Goal: Information Seeking & Learning: Learn about a topic

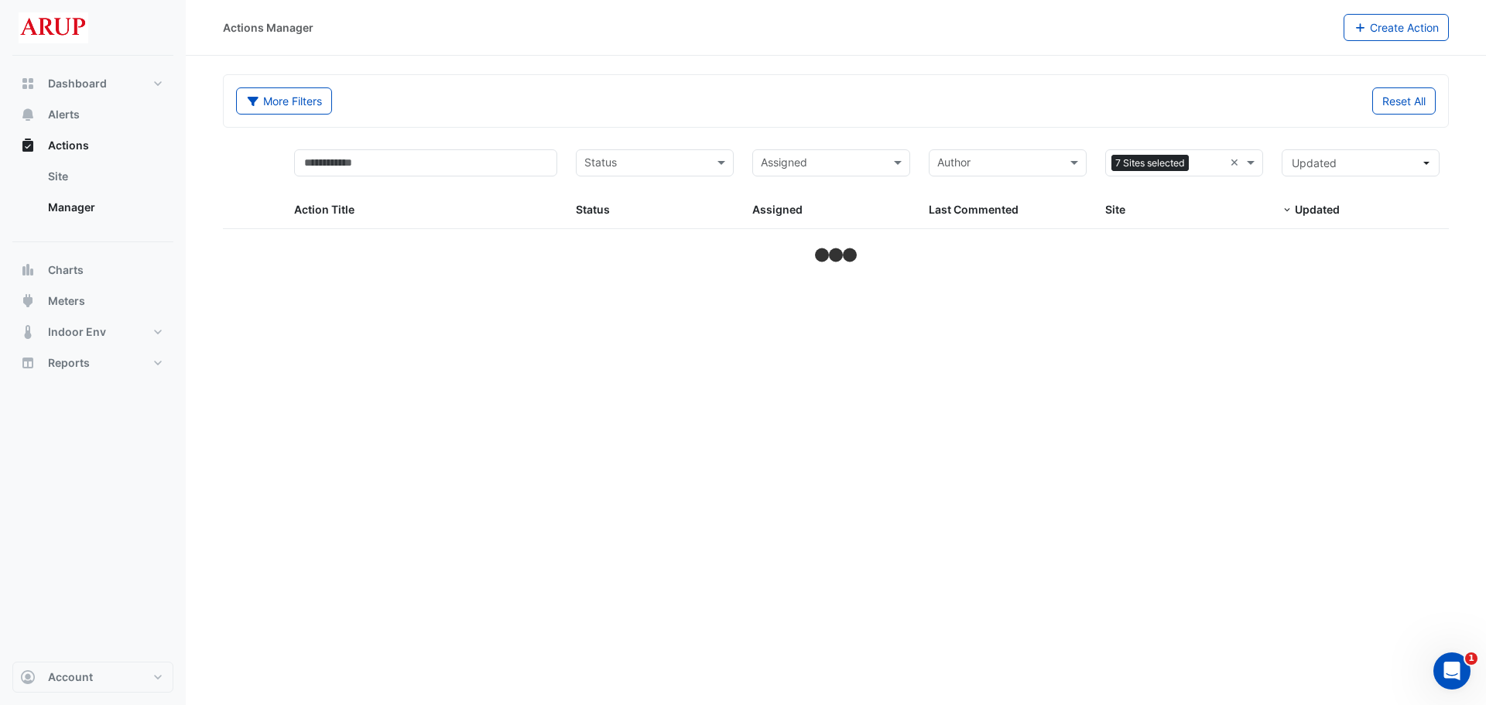
select select "***"
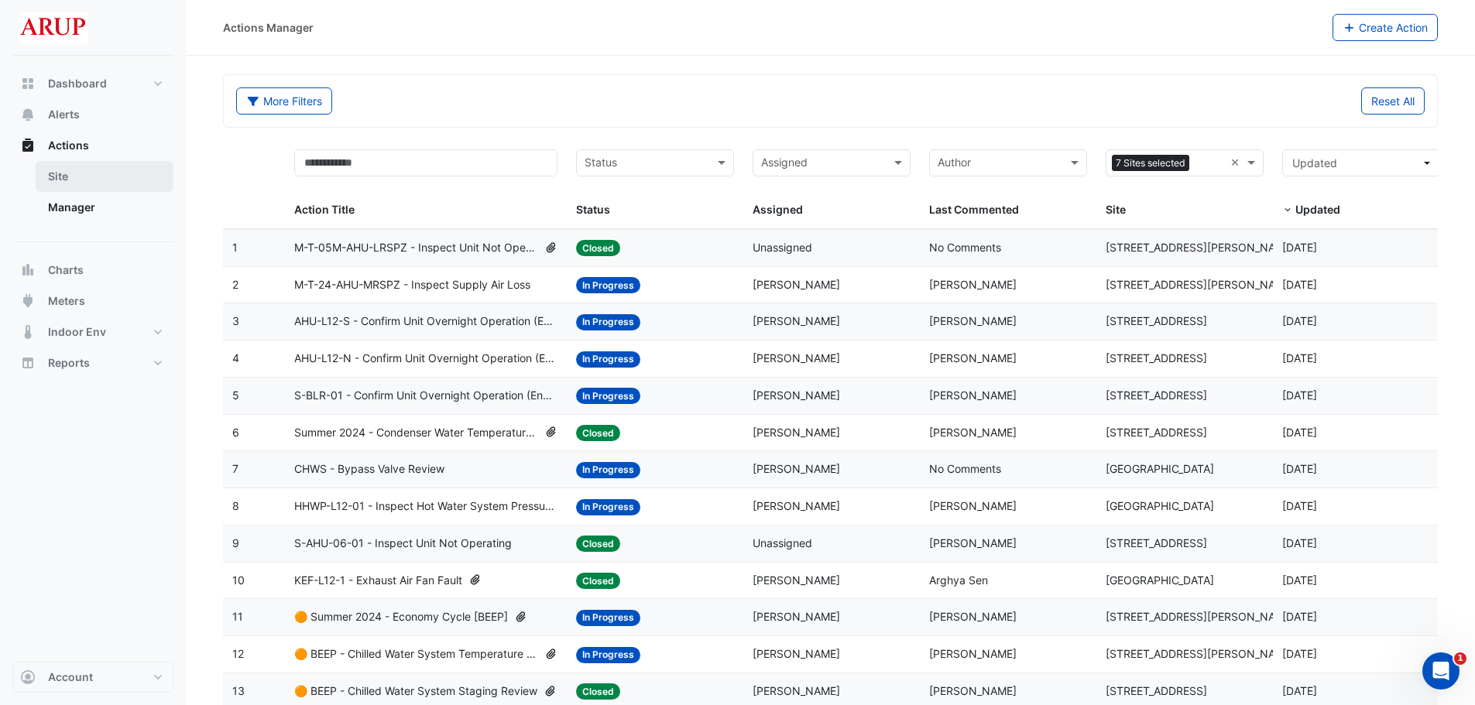
click at [56, 173] on link "Site" at bounding box center [105, 176] width 138 height 31
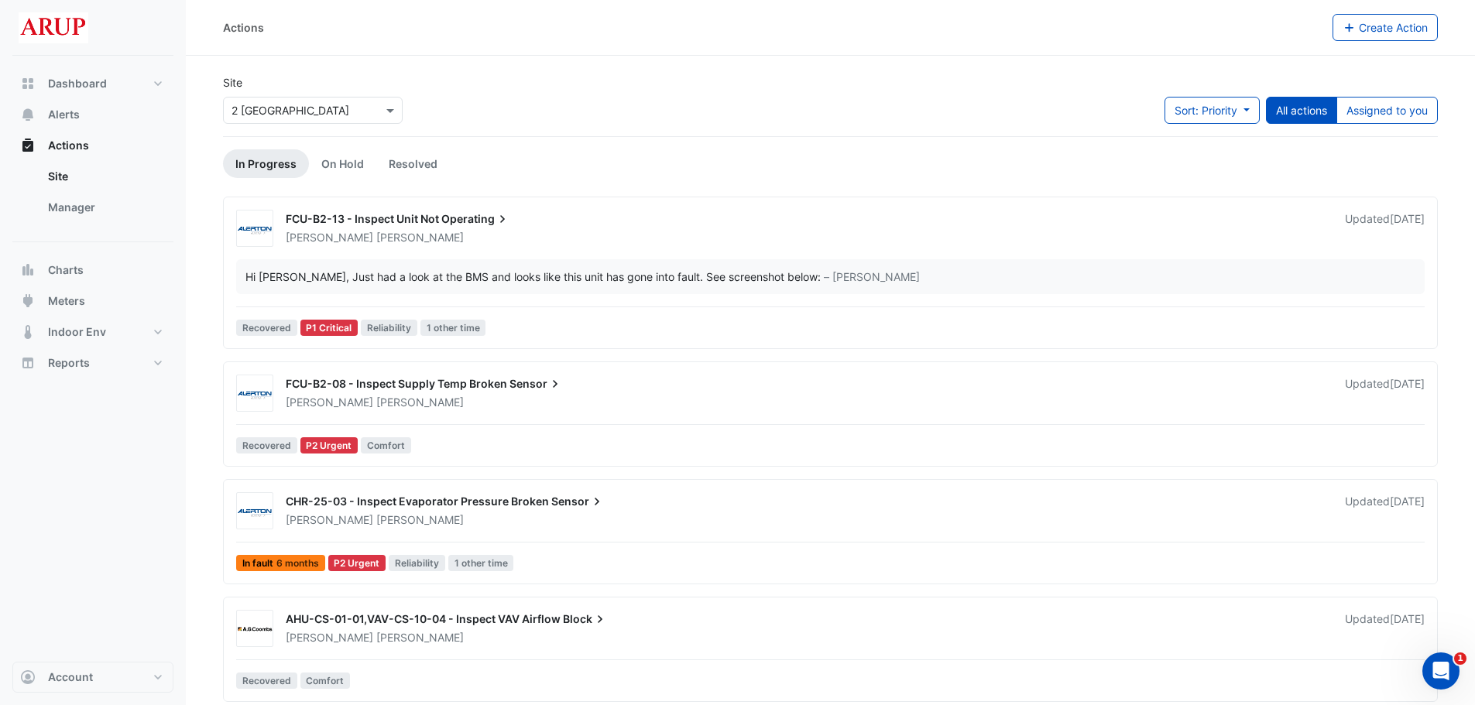
click at [355, 107] on input "text" at bounding box center [297, 111] width 132 height 16
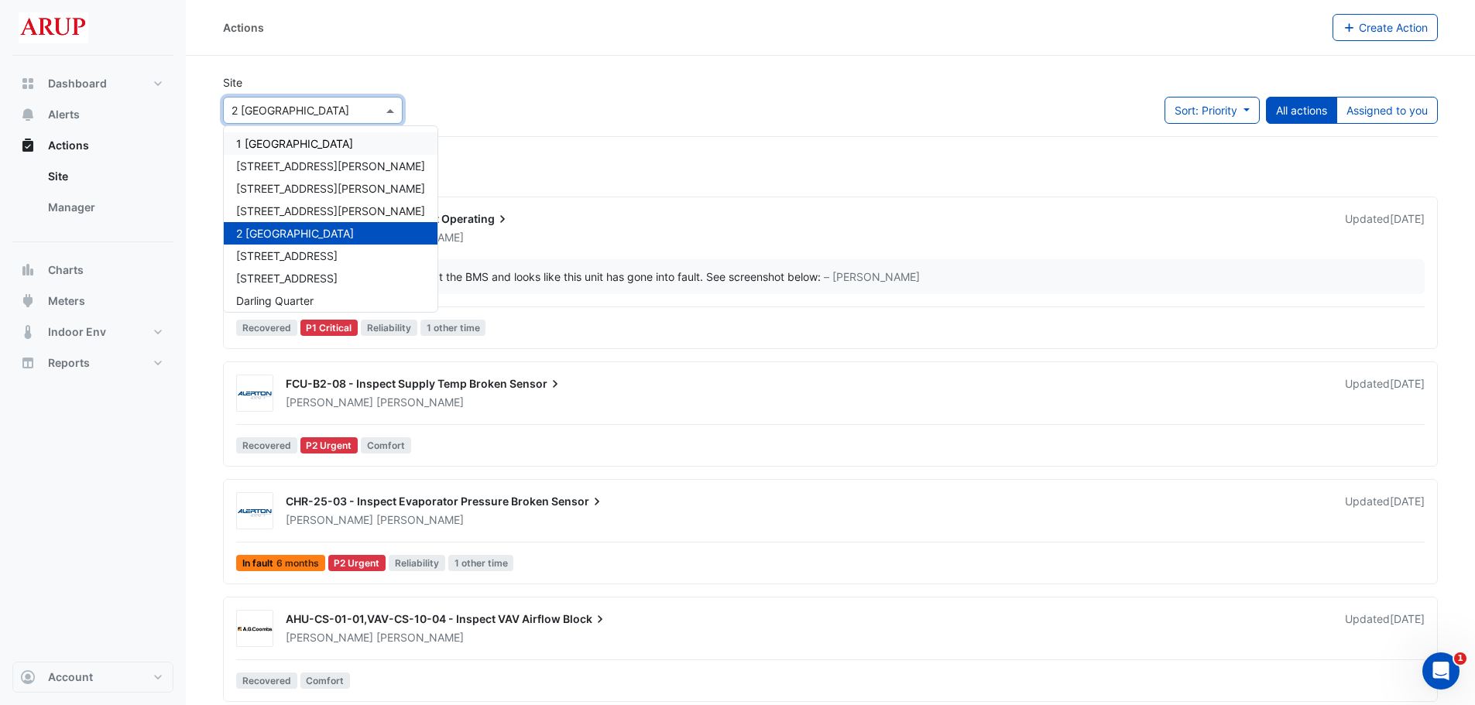
click at [293, 143] on span "1 [GEOGRAPHIC_DATA]" at bounding box center [294, 143] width 117 height 13
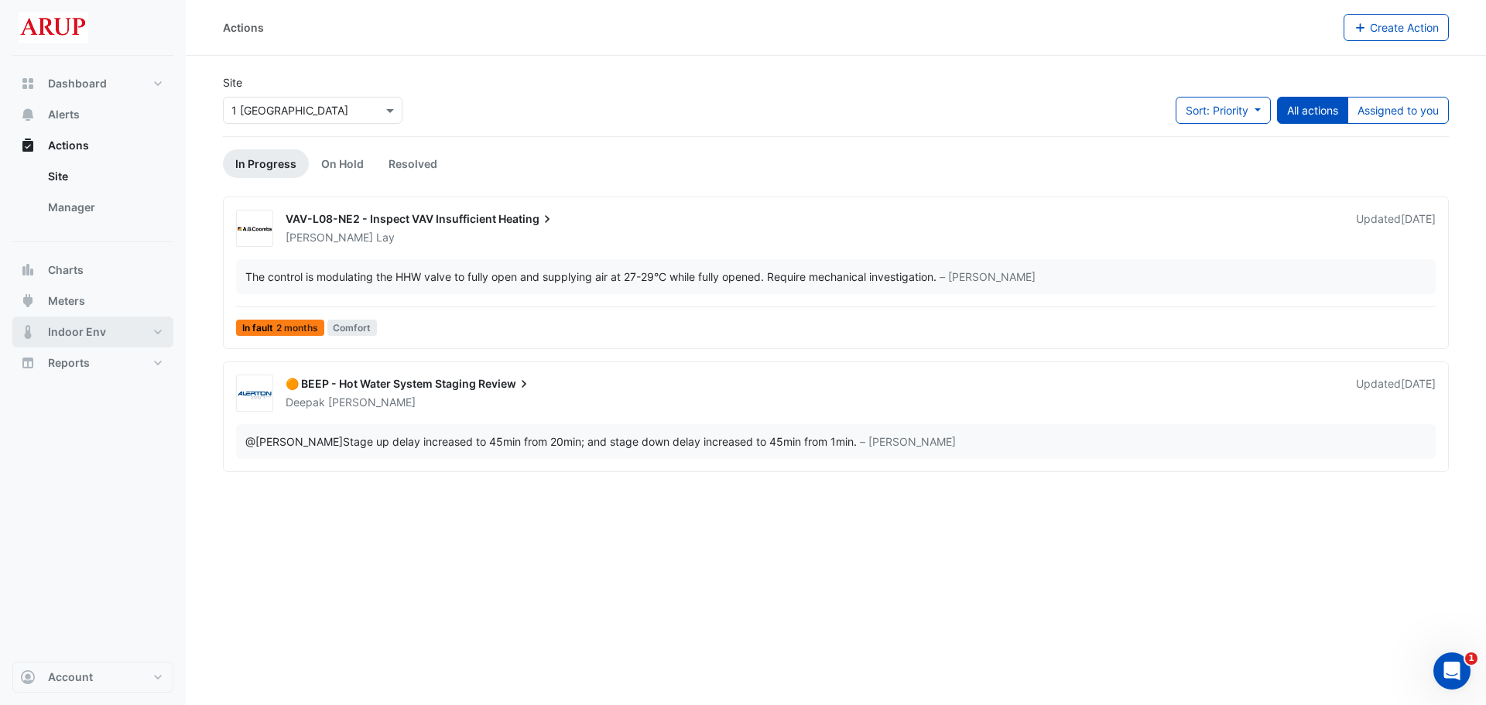
click at [82, 329] on span "Indoor Env" at bounding box center [77, 331] width 58 height 15
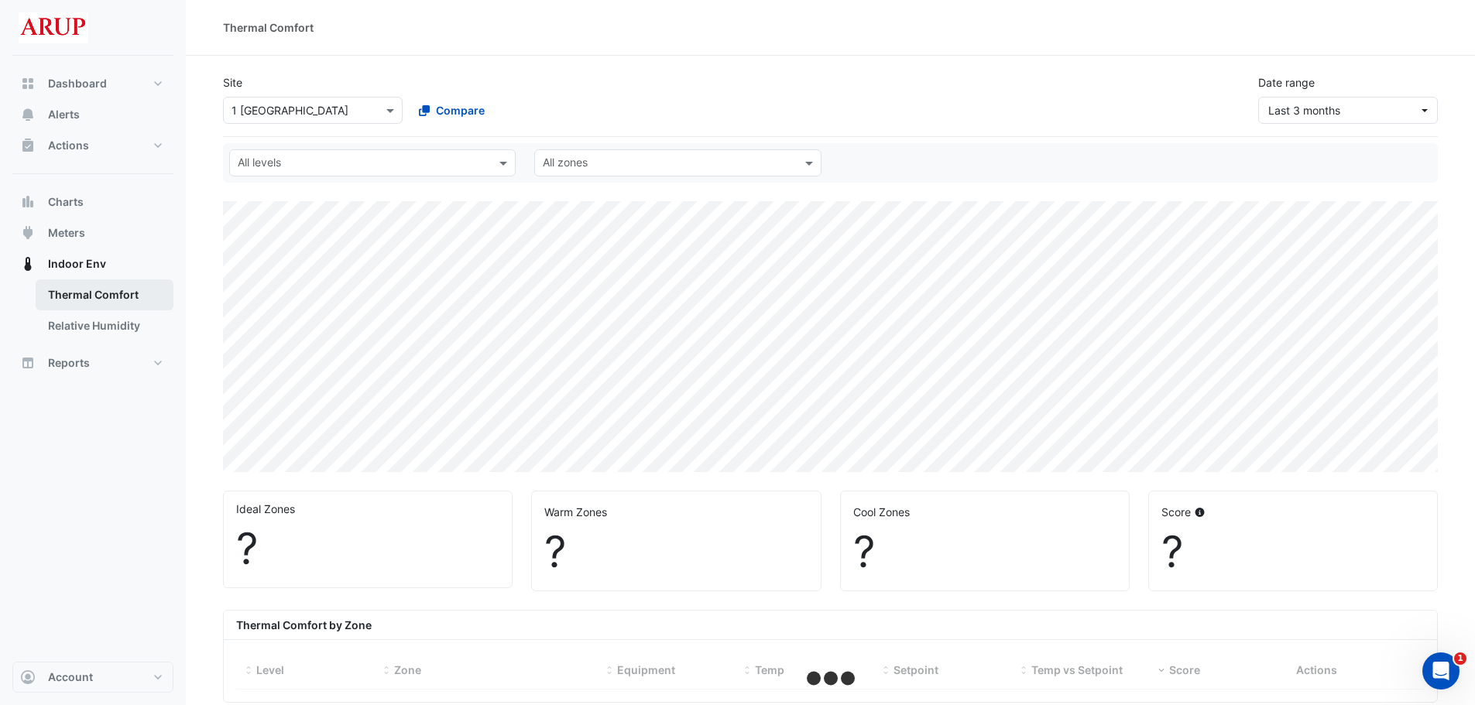
select select "***"
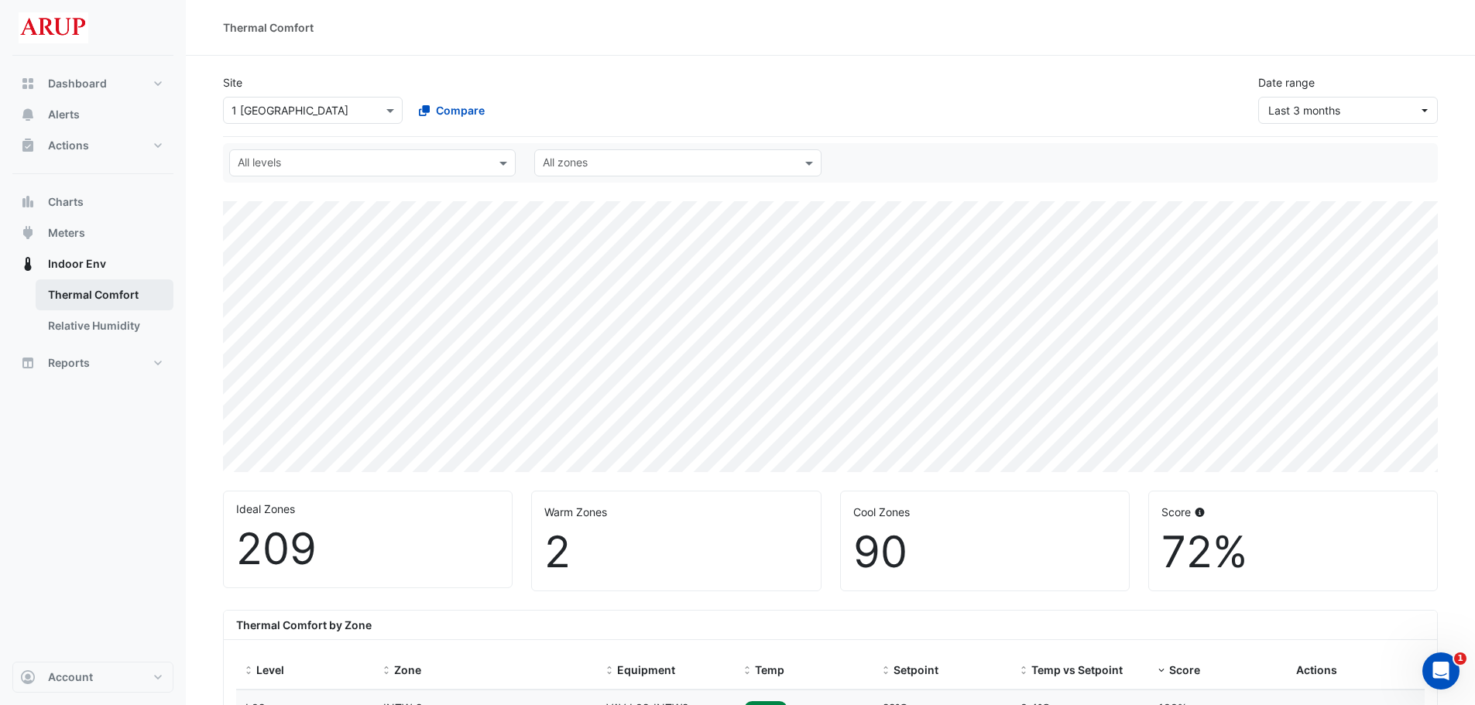
click at [102, 289] on link "Thermal Comfort" at bounding box center [105, 294] width 138 height 31
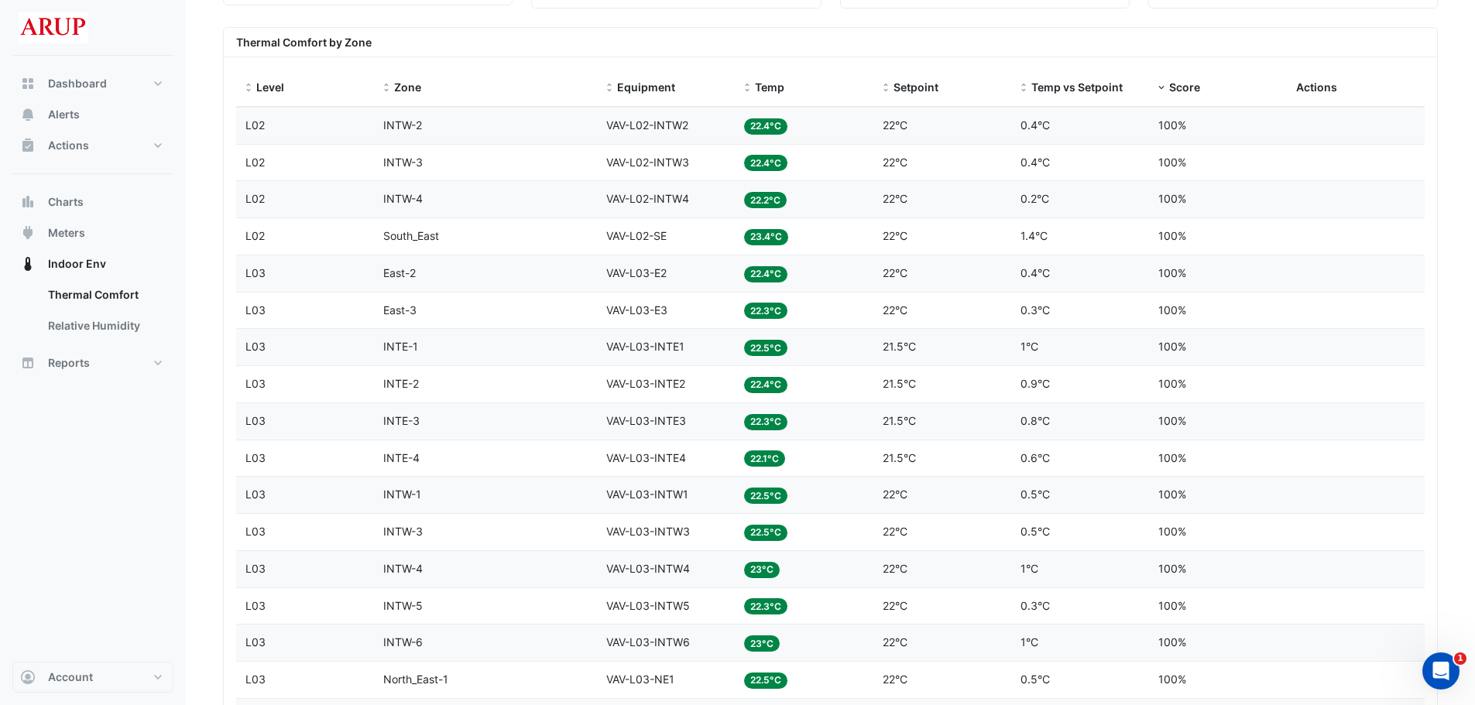
scroll to position [619, 0]
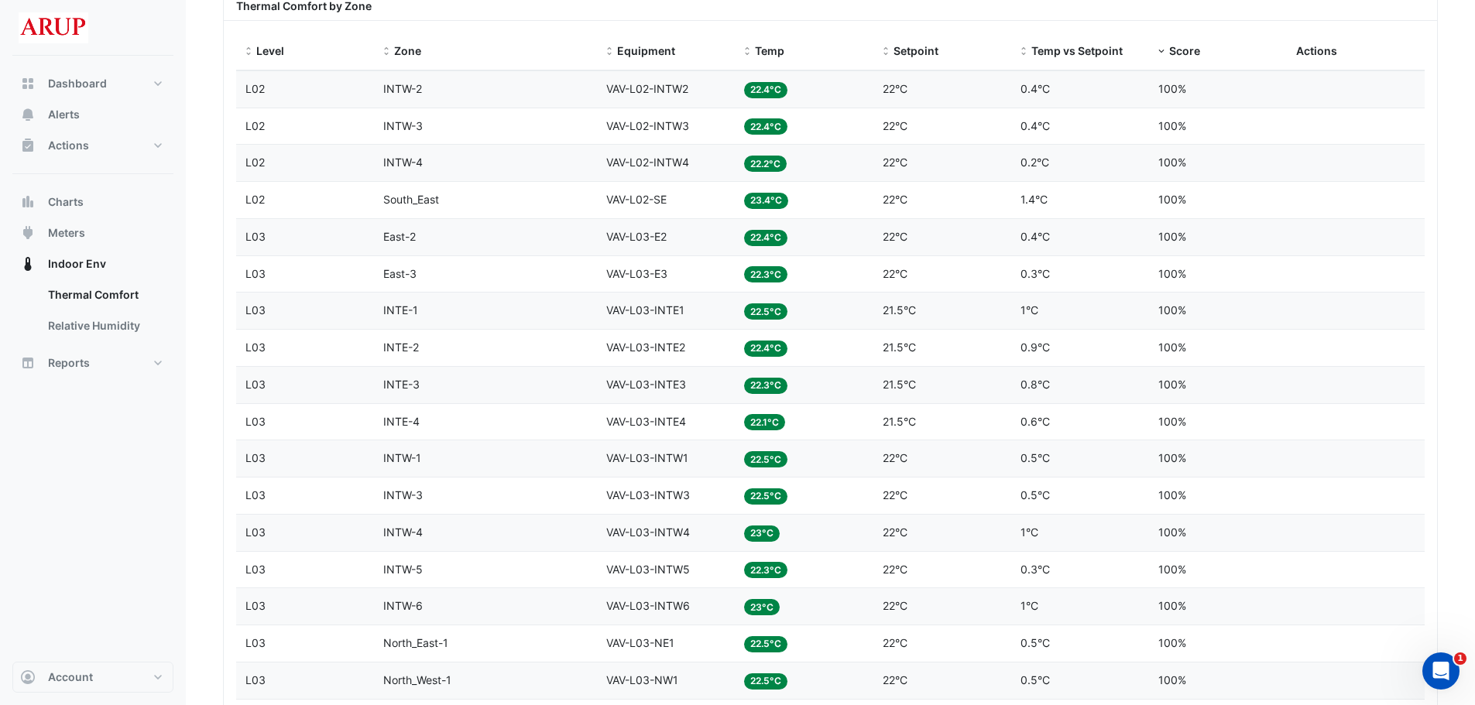
click at [675, 529] on span "VAV-L03-INTW4" at bounding box center [648, 532] width 84 height 13
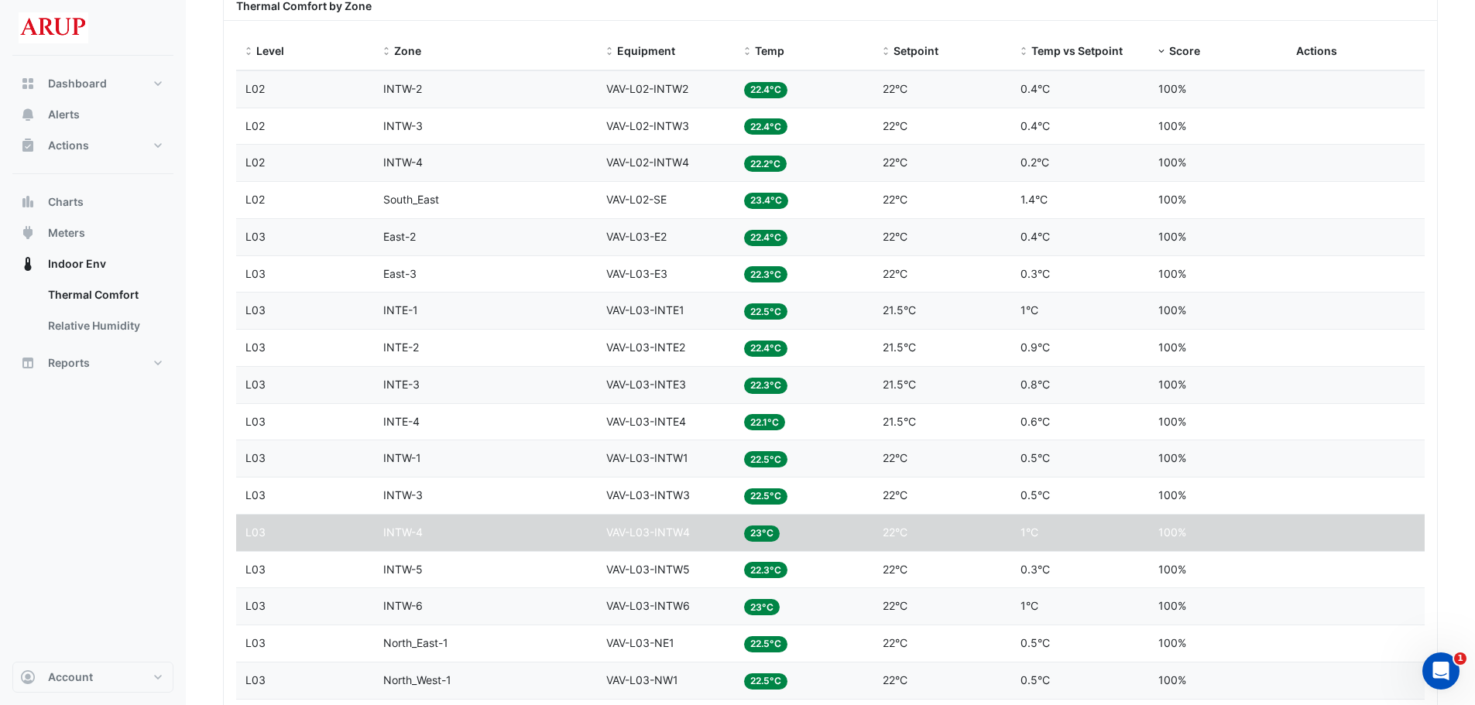
click at [759, 528] on span "23°C" at bounding box center [762, 534] width 36 height 16
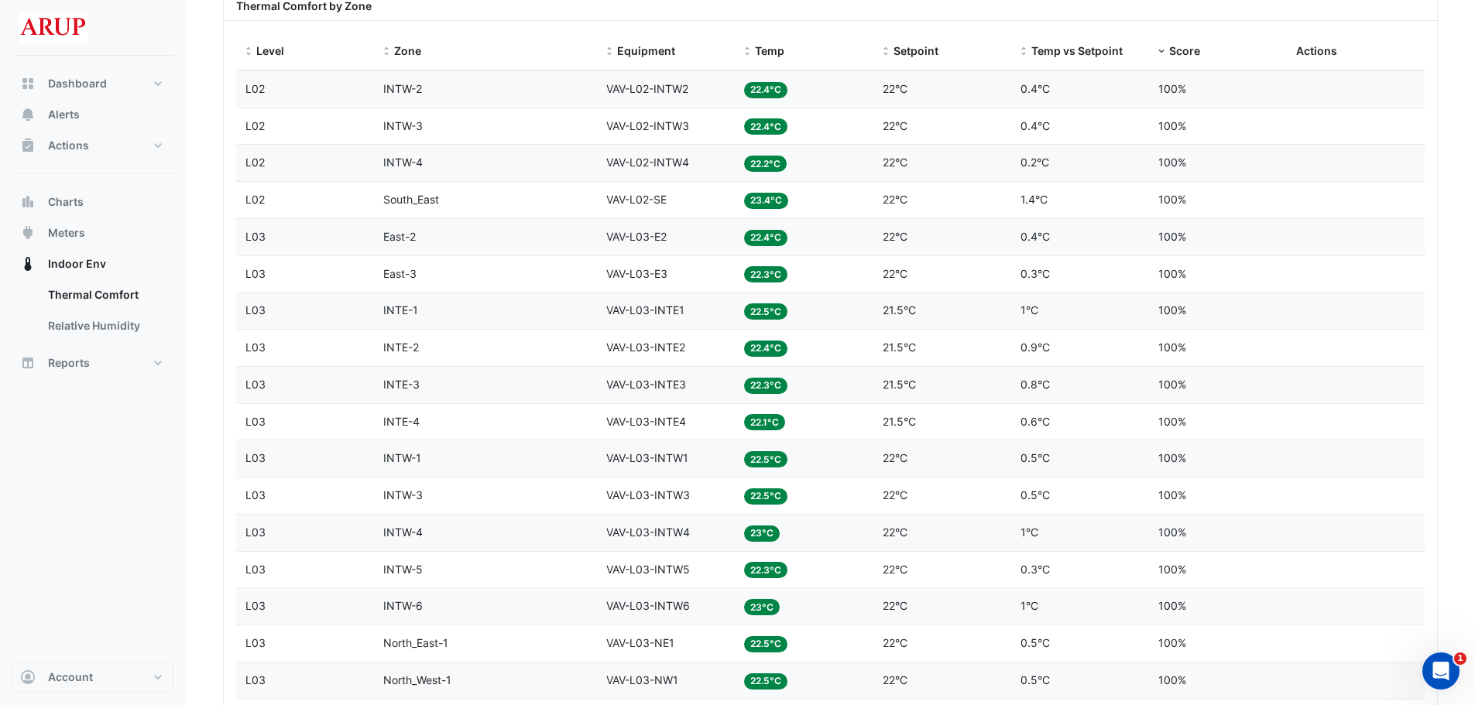
click at [760, 529] on span "23°C" at bounding box center [762, 534] width 36 height 16
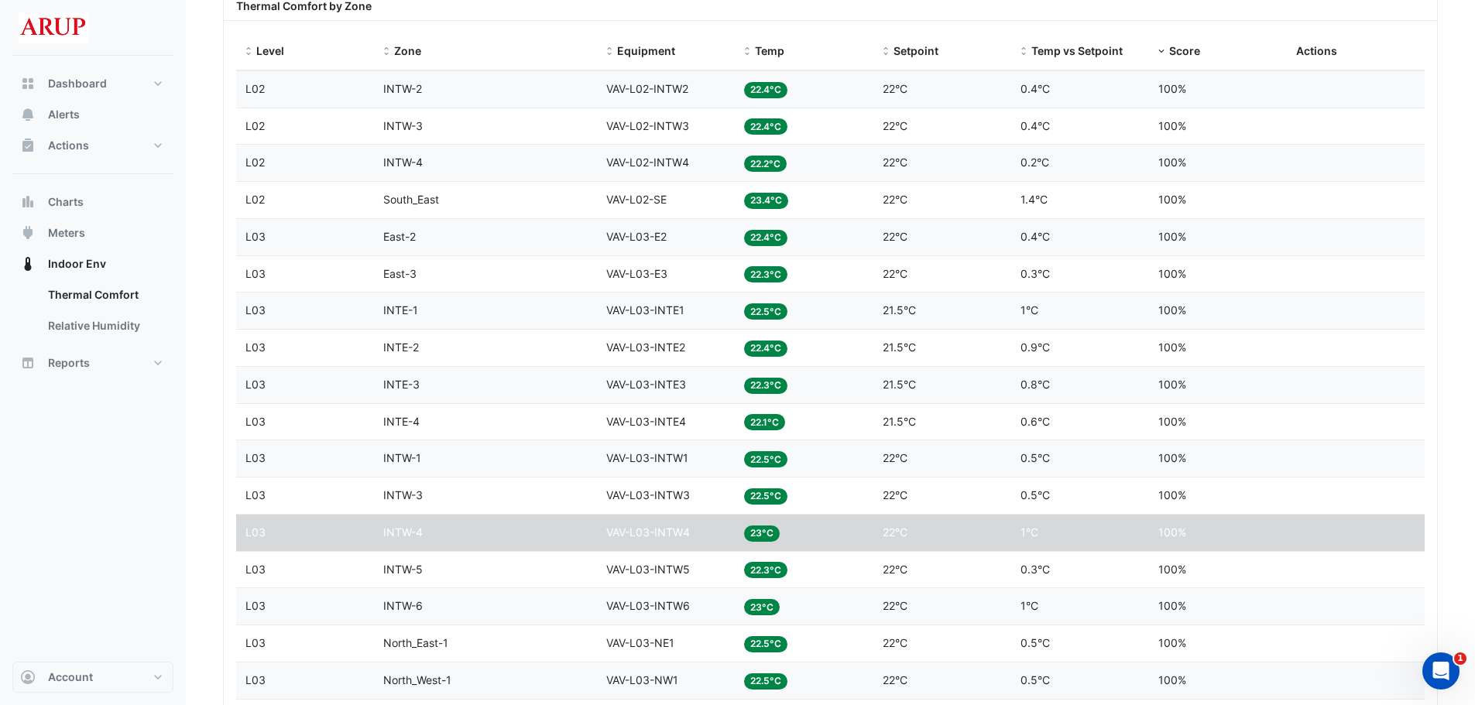
click at [760, 529] on span "23°C" at bounding box center [762, 534] width 36 height 16
click at [625, 538] on span "VAV-L03-INTW4" at bounding box center [648, 532] width 84 height 13
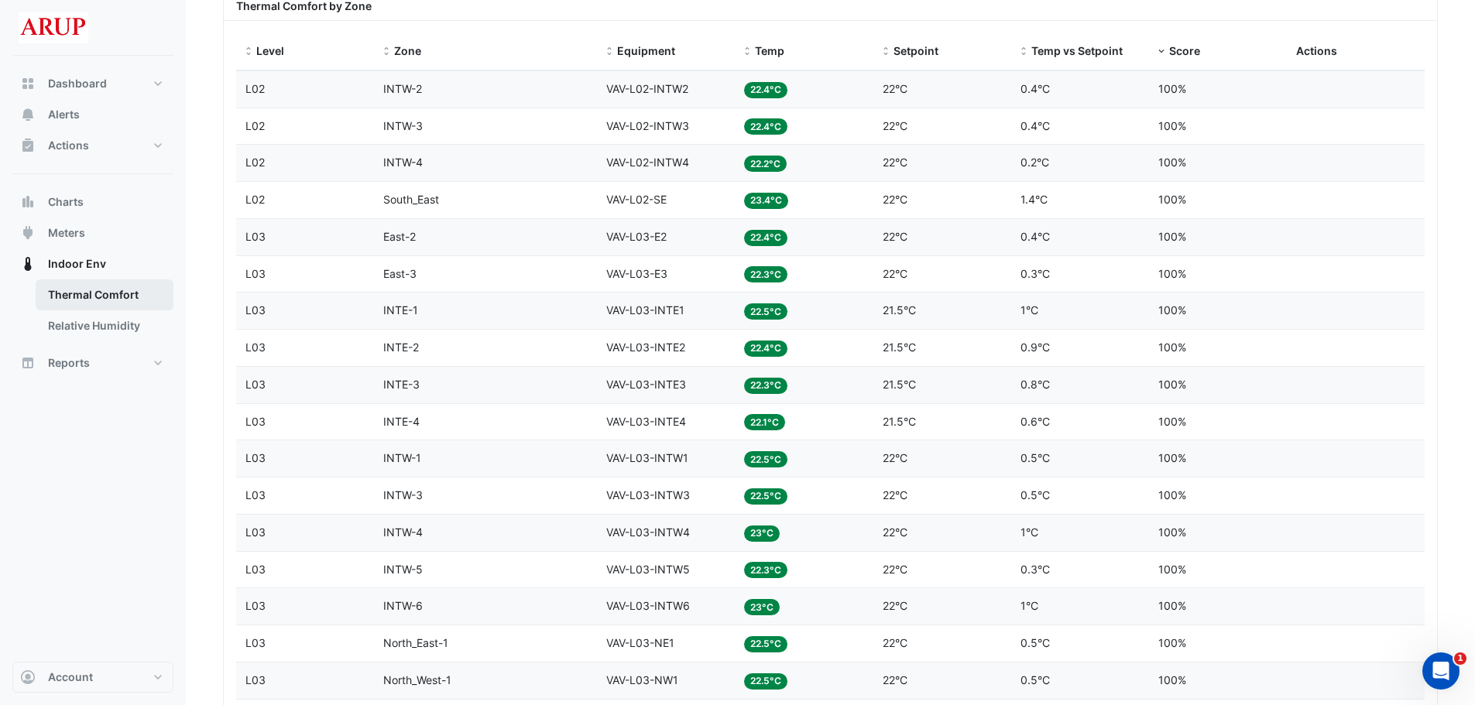
click at [96, 299] on link "Thermal Comfort" at bounding box center [105, 294] width 138 height 31
click at [62, 195] on span "Charts" at bounding box center [66, 201] width 36 height 15
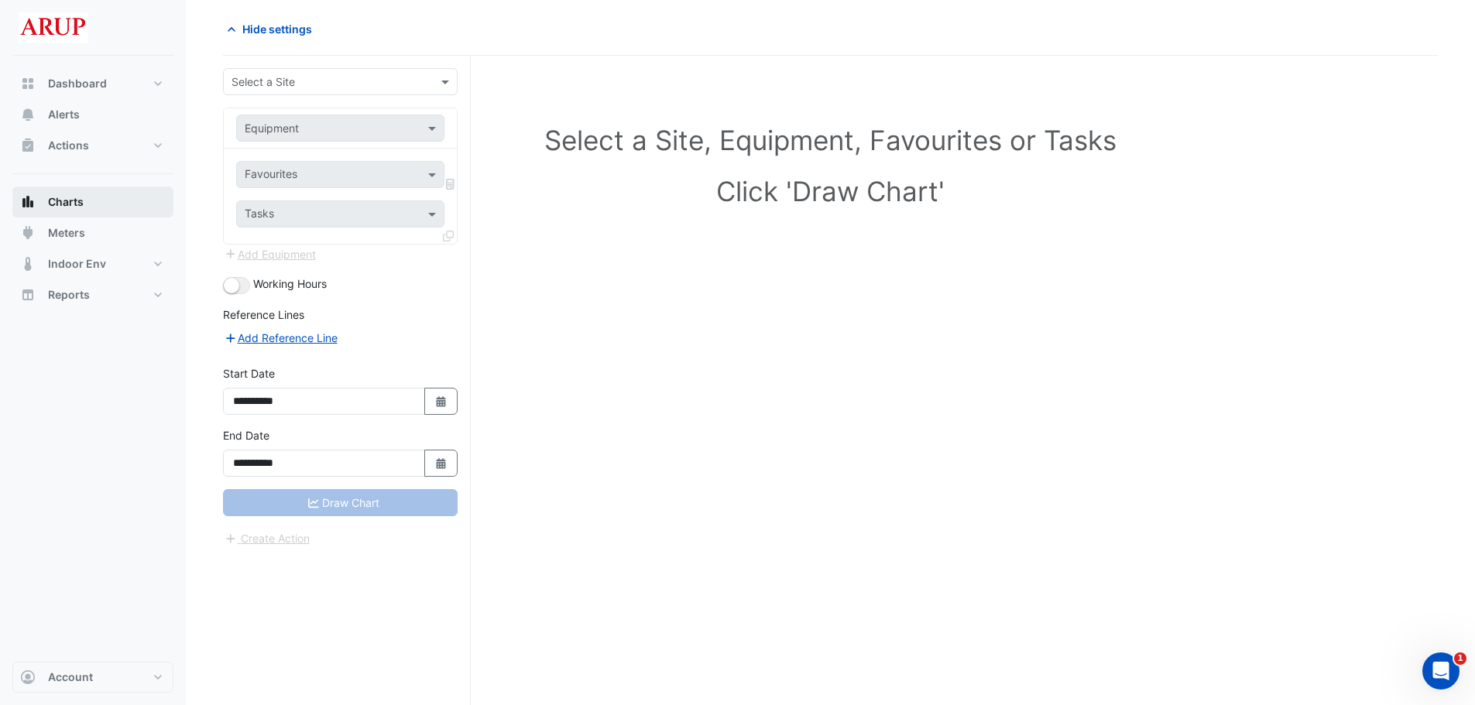
scroll to position [59, 0]
click at [348, 74] on input "text" at bounding box center [324, 82] width 187 height 16
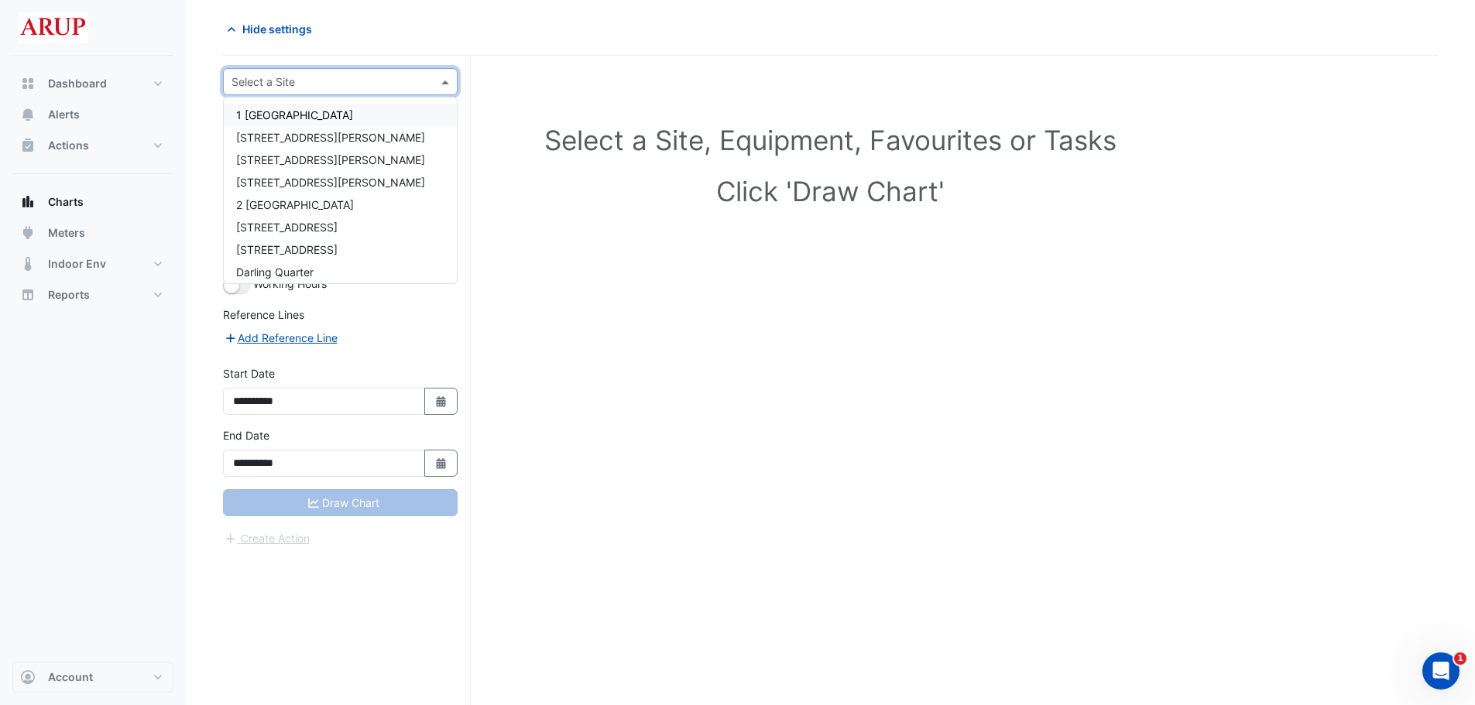
click at [345, 113] on div "1 [GEOGRAPHIC_DATA]" at bounding box center [340, 115] width 233 height 22
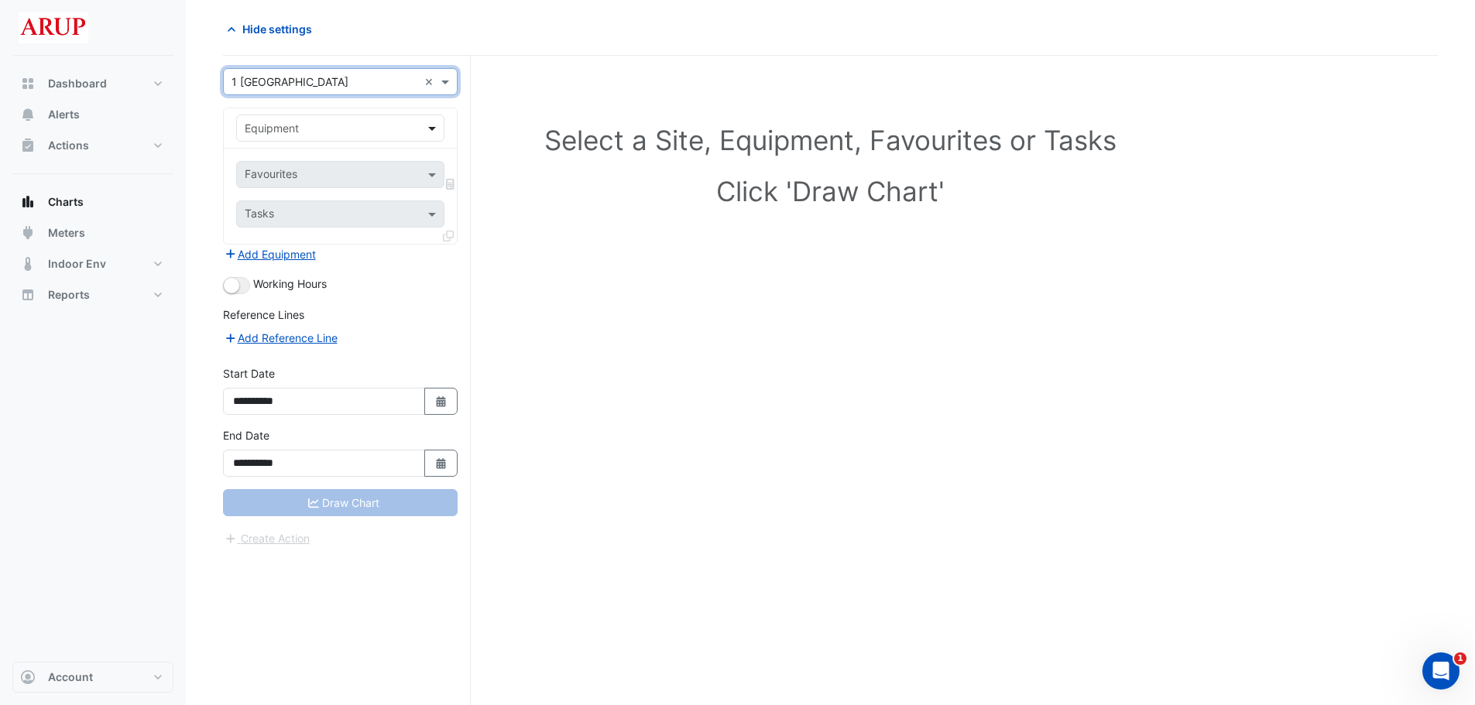
click at [442, 134] on span at bounding box center [433, 128] width 19 height 16
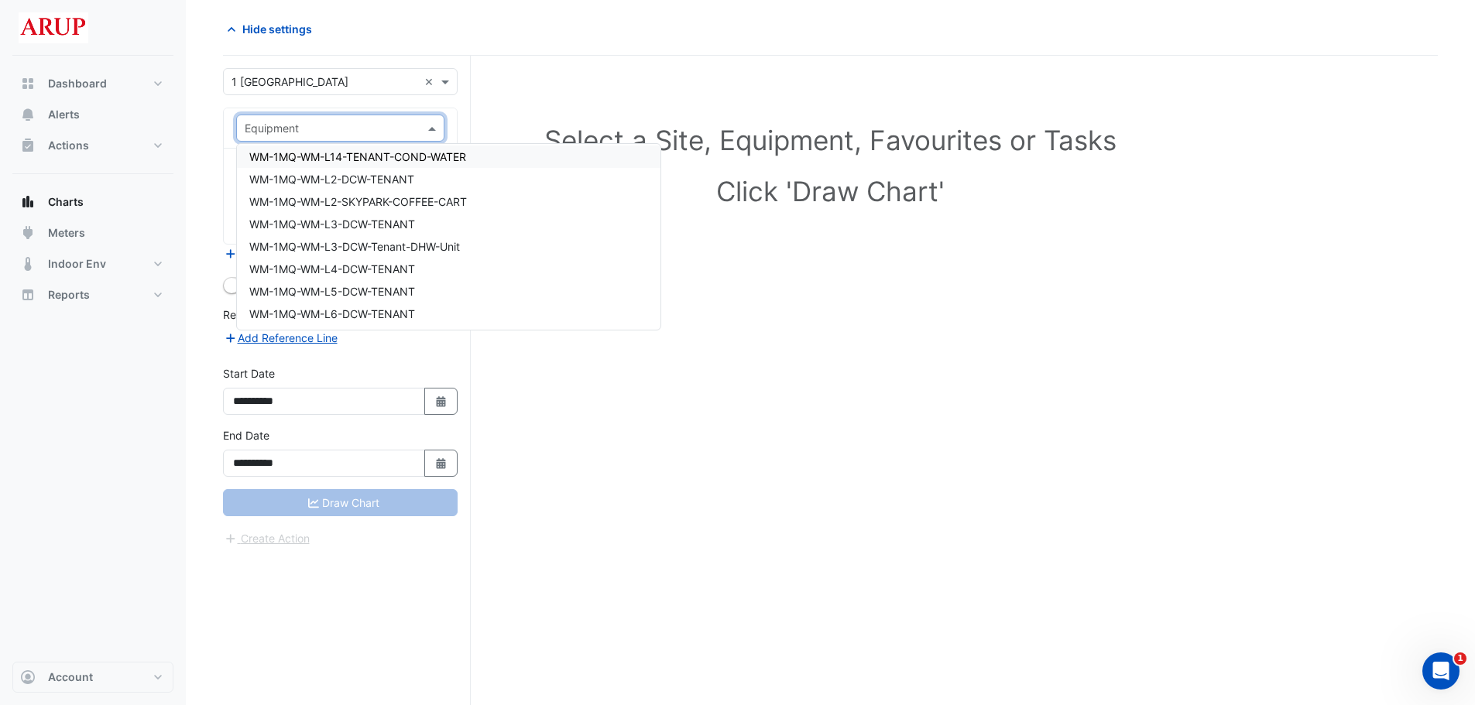
scroll to position [21670, 0]
click at [76, 391] on div "Dashboard Portfolio Ratings Performance Alerts Actions Site Manager Charts" at bounding box center [92, 359] width 161 height 606
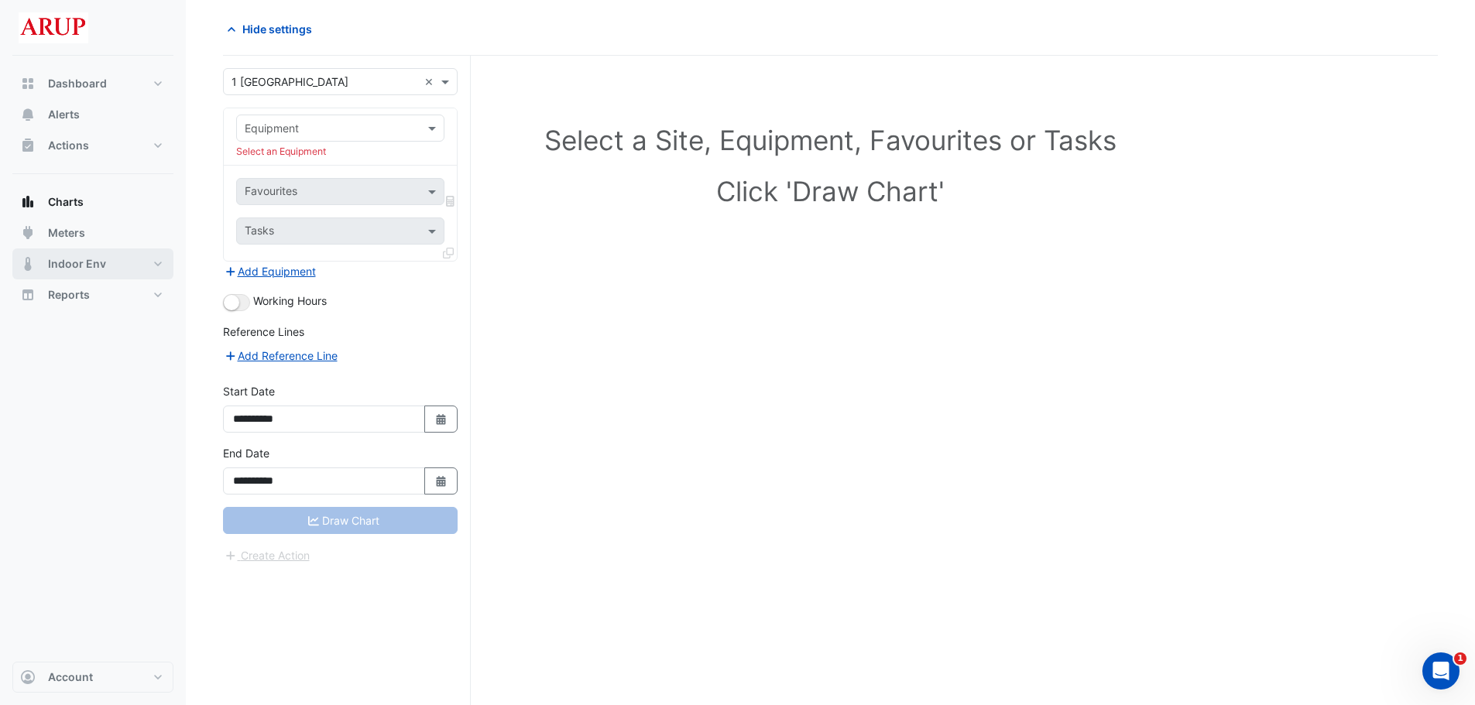
click at [67, 259] on span "Indoor Env" at bounding box center [77, 263] width 58 height 15
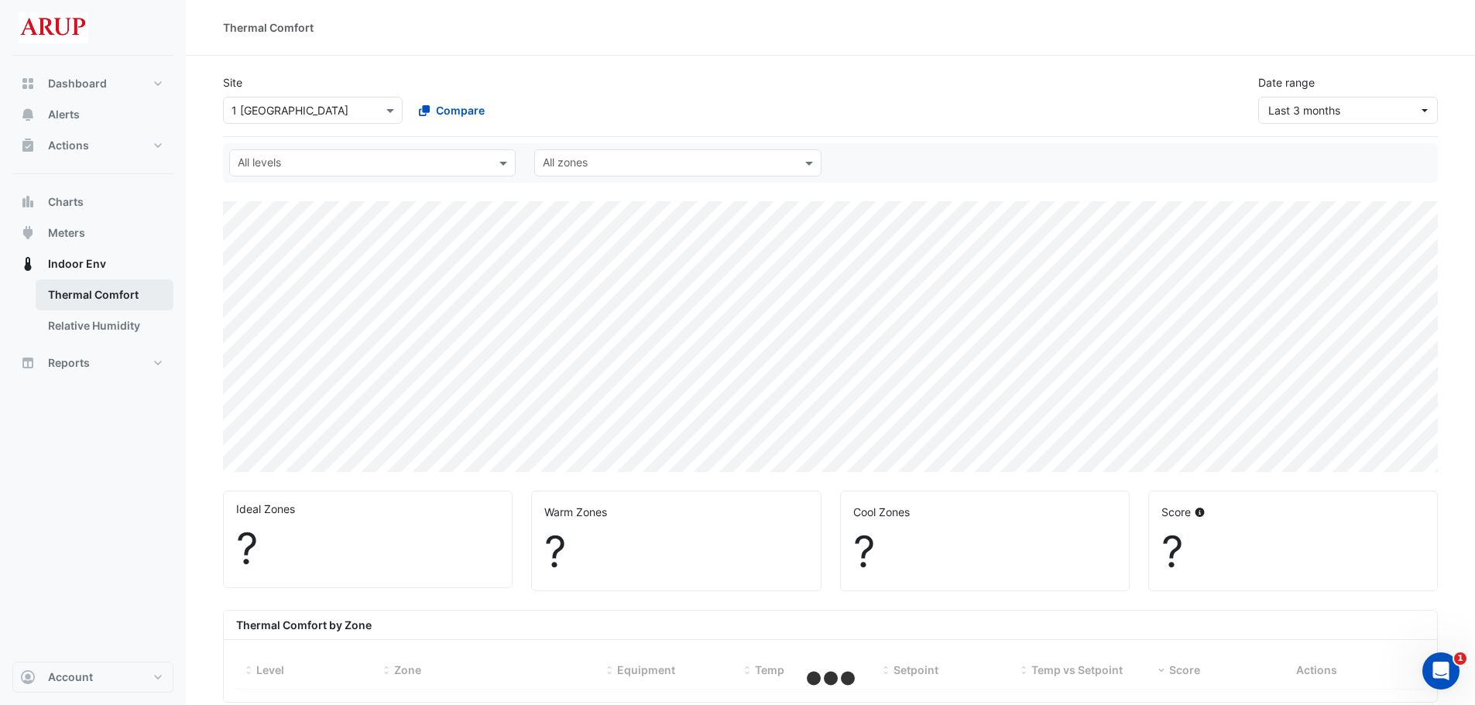
select select "***"
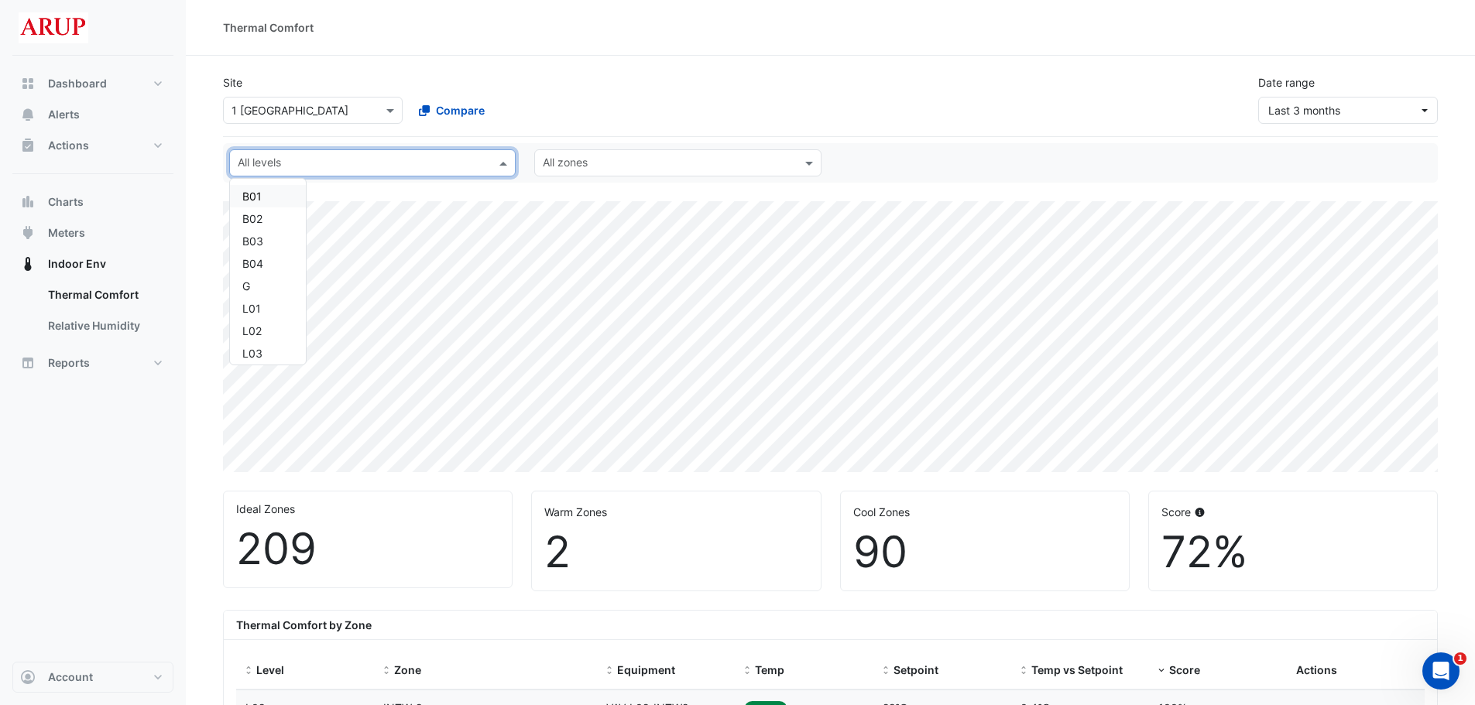
click at [382, 165] on input "text" at bounding box center [364, 164] width 252 height 16
click at [245, 311] on div "L03" at bounding box center [267, 308] width 51 height 16
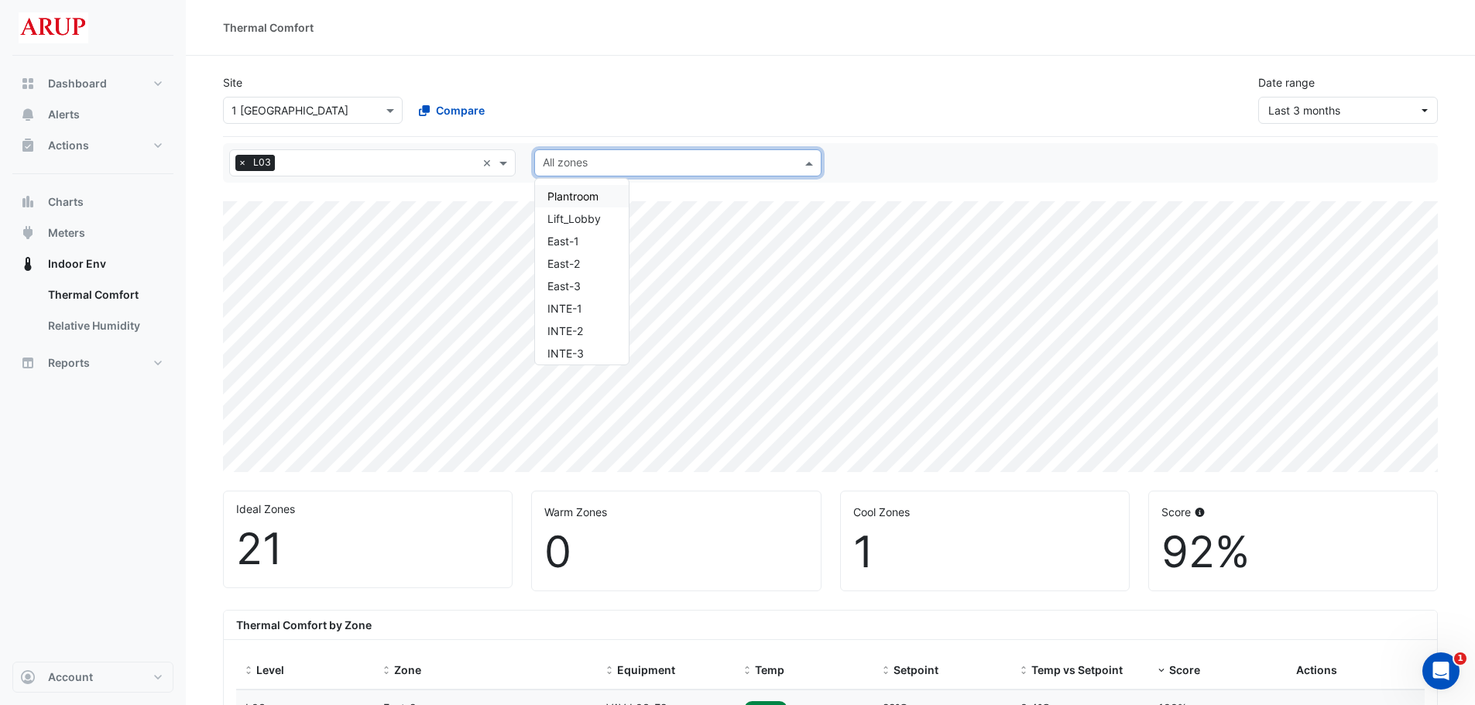
click at [640, 163] on input "text" at bounding box center [669, 164] width 252 height 16
click at [593, 288] on div "South_East" at bounding box center [582, 295] width 94 height 22
click at [543, 156] on span "×" at bounding box center [547, 162] width 14 height 15
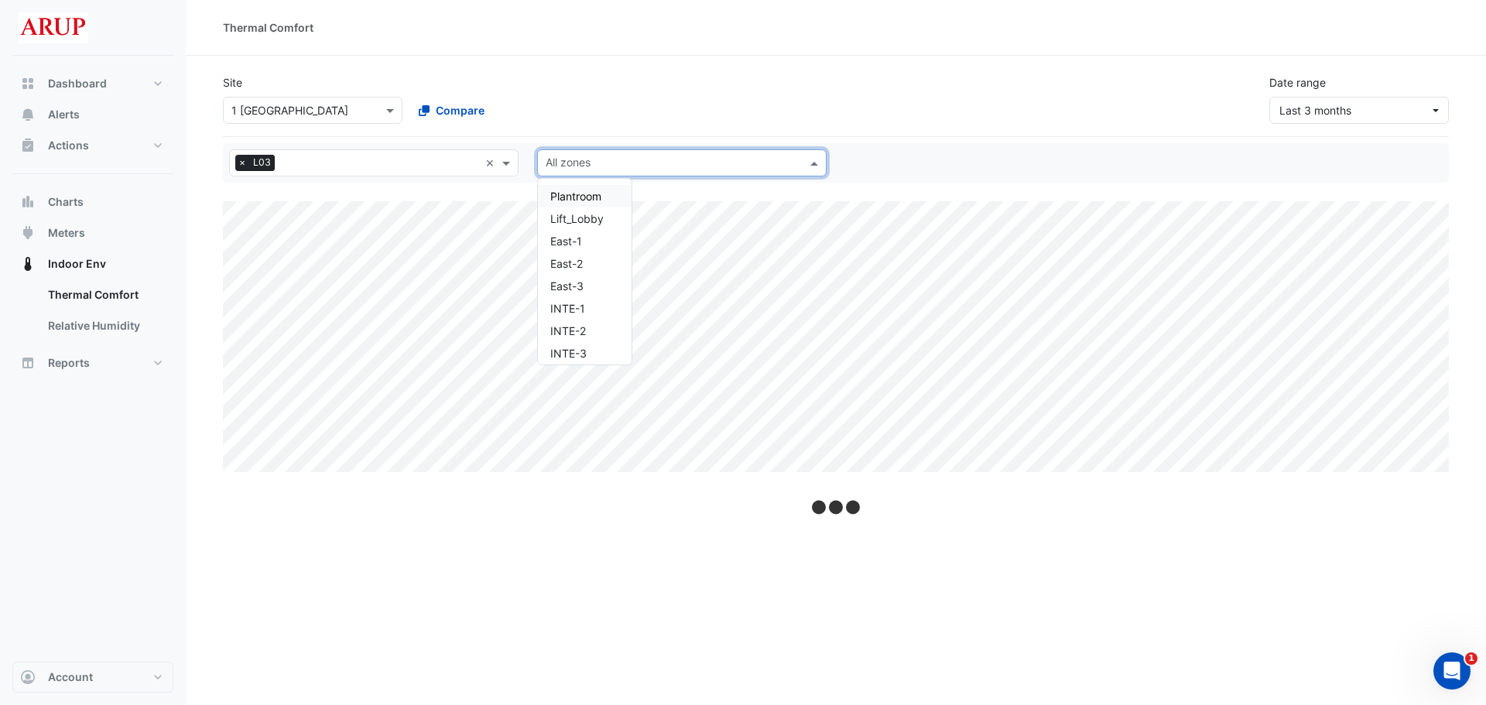
click at [811, 165] on span at bounding box center [816, 163] width 19 height 16
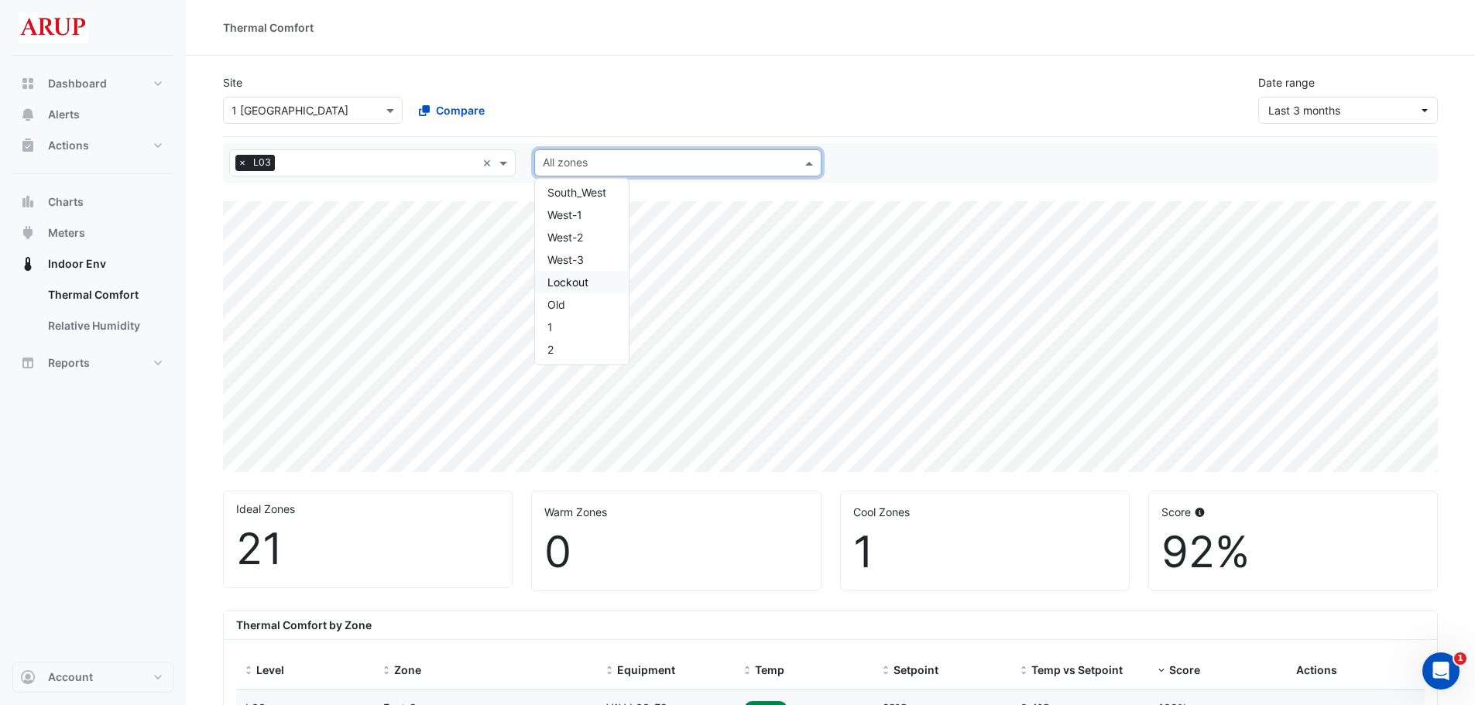
scroll to position [398, 0]
click at [571, 262] on div "South_West" at bounding box center [582, 270] width 94 height 22
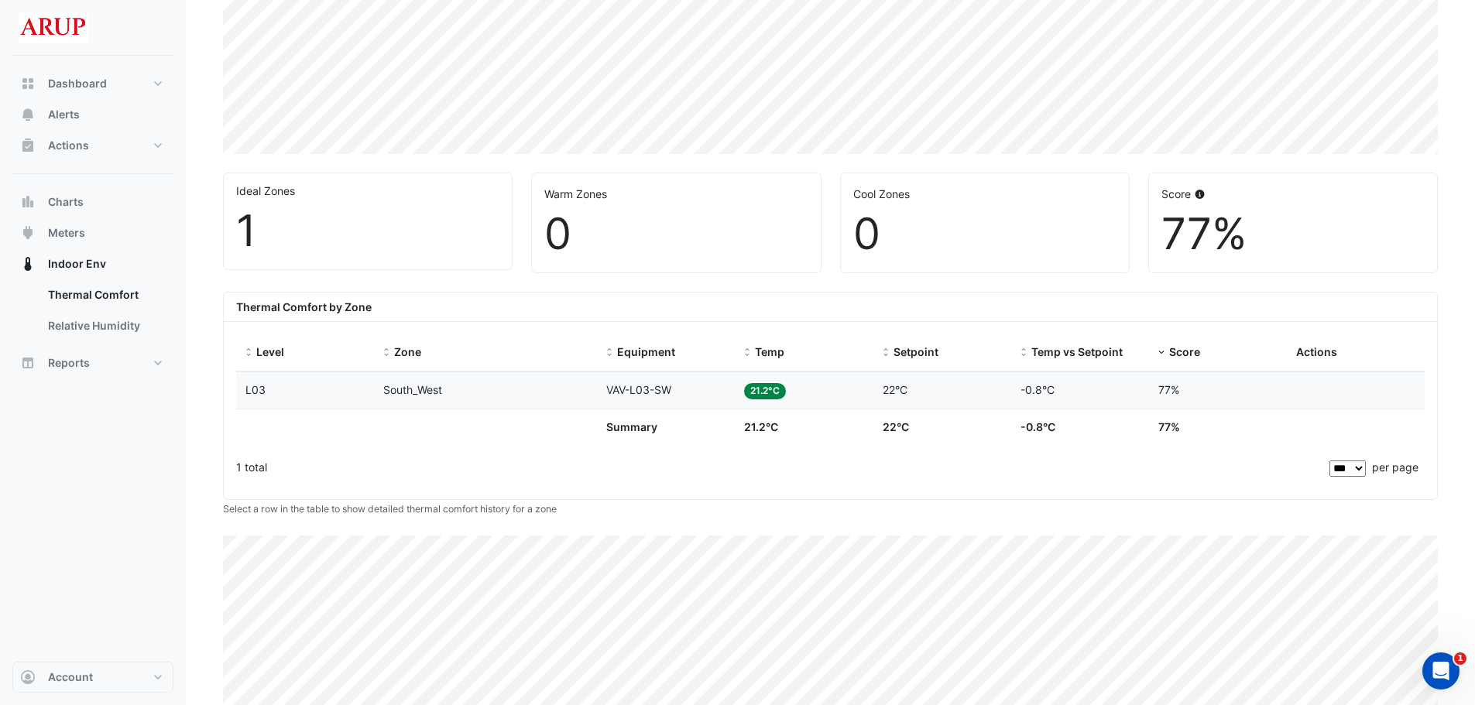
scroll to position [438, 0]
